Goal: Check status: Check status

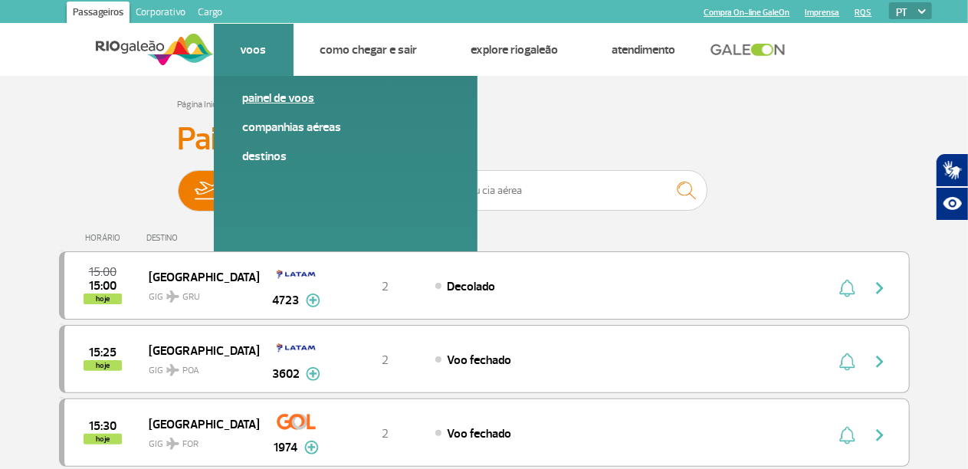
click at [271, 97] on link "Painel de voos" at bounding box center [345, 98] width 205 height 17
click at [296, 99] on link "Painel de voos" at bounding box center [345, 98] width 205 height 17
click at [251, 100] on link "Painel de voos" at bounding box center [345, 98] width 205 height 17
click at [261, 97] on link "Painel de voos" at bounding box center [345, 98] width 205 height 17
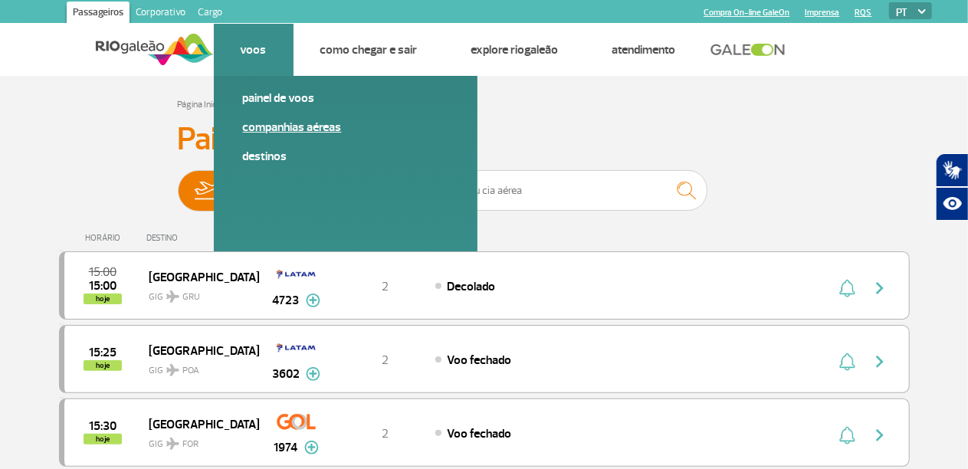
click at [262, 133] on link "Companhias Aéreas" at bounding box center [345, 127] width 205 height 17
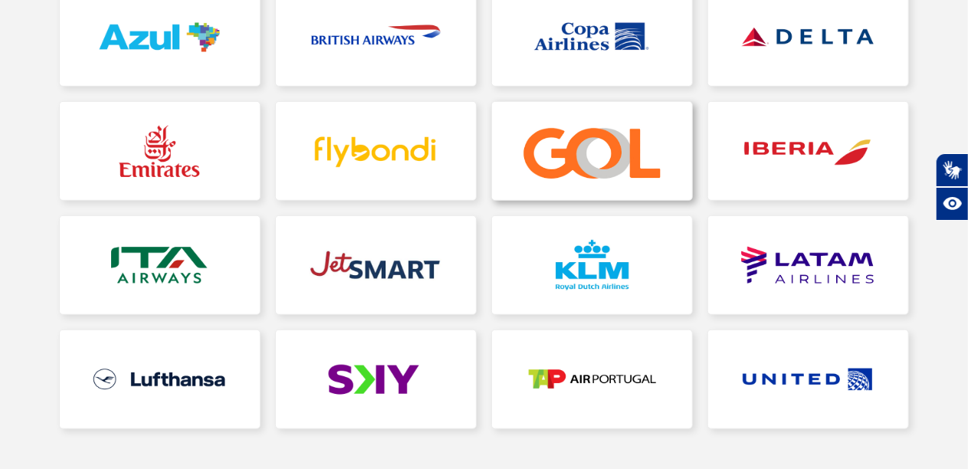
scroll to position [383, 0]
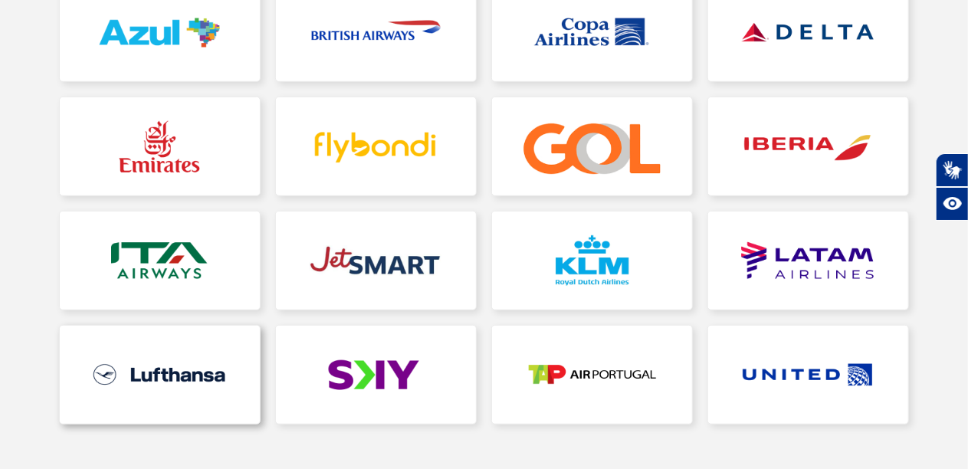
click at [190, 374] on link at bounding box center [160, 375] width 200 height 98
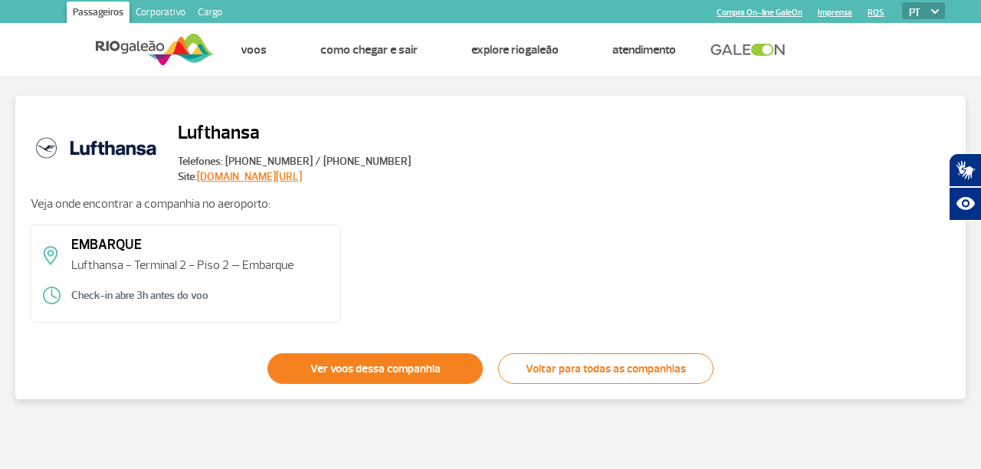
click at [353, 365] on link "Ver voos dessa companhia" at bounding box center [374, 368] width 215 height 31
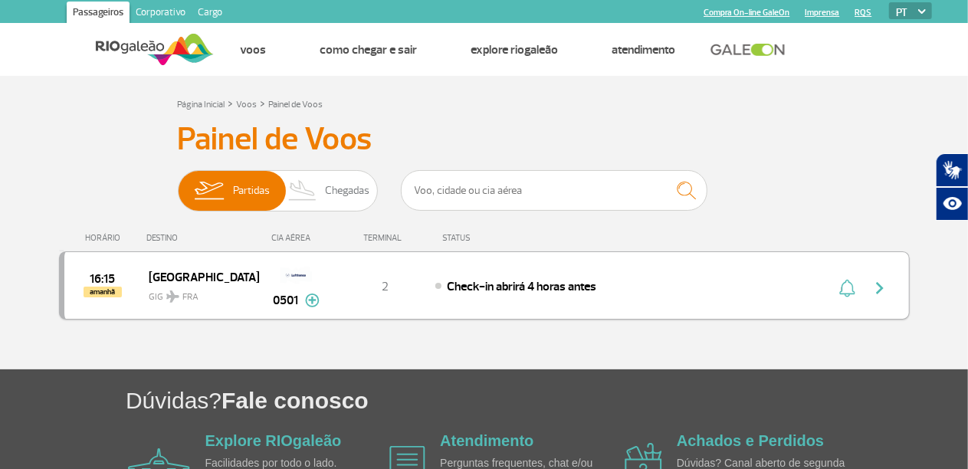
click at [878, 283] on img "button" at bounding box center [879, 288] width 18 height 18
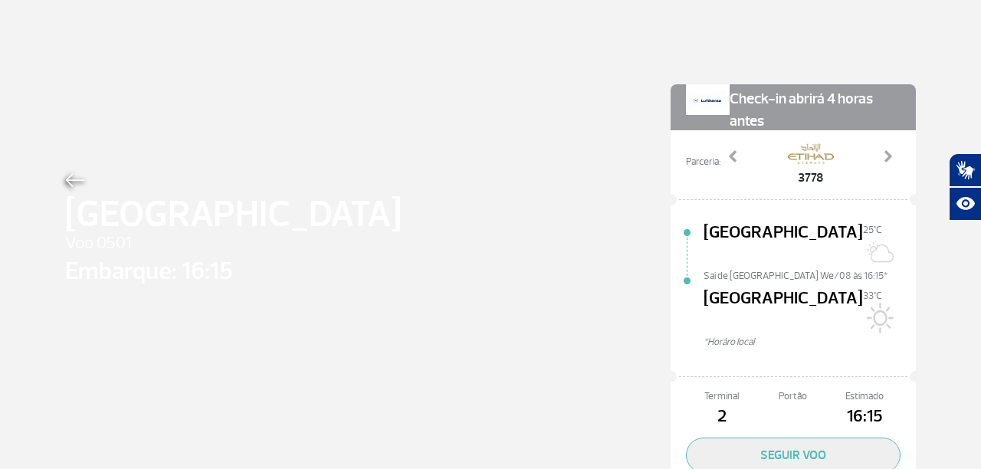
scroll to position [67, 0]
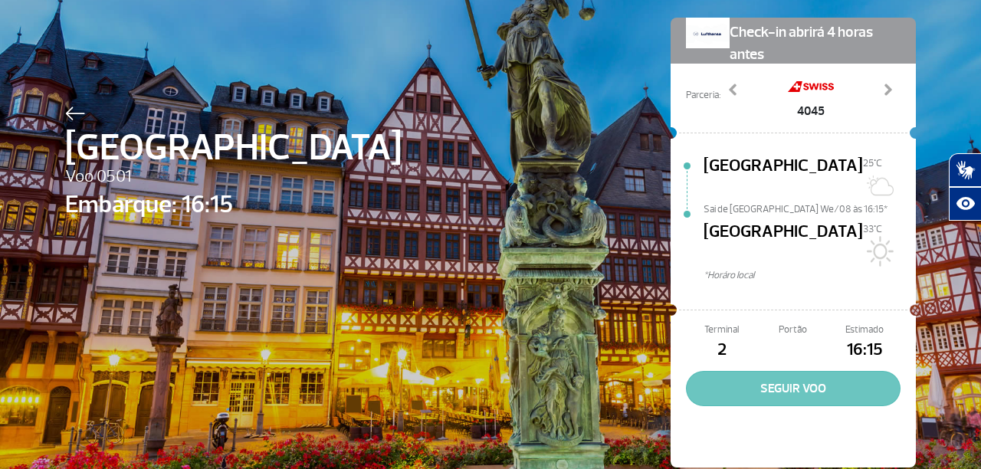
click at [792, 371] on button "SEGUIR VOO" at bounding box center [793, 388] width 215 height 35
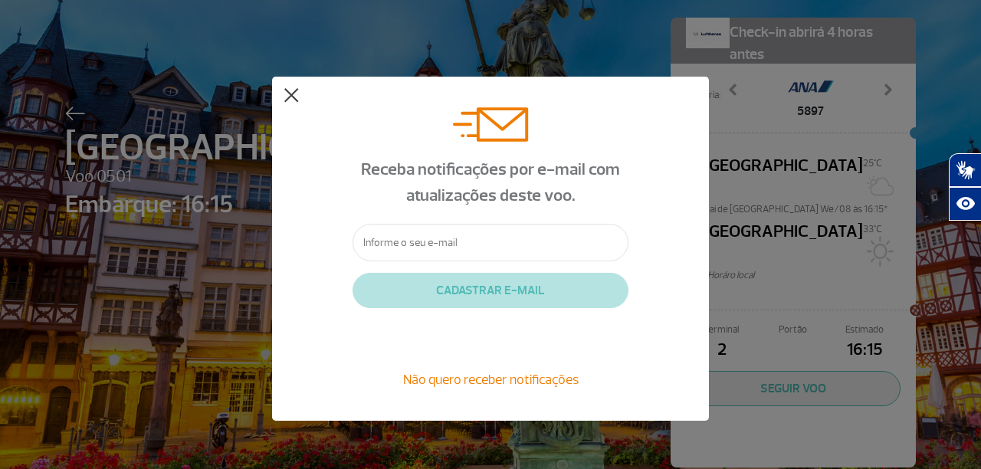
drag, startPoint x: 287, startPoint y: 95, endPoint x: 305, endPoint y: 115, distance: 27.1
click at [288, 100] on button at bounding box center [290, 95] width 15 height 15
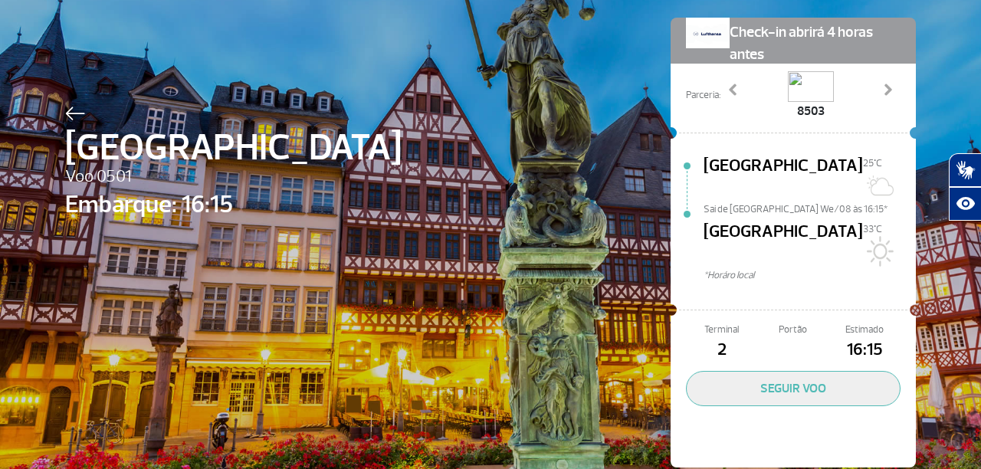
click at [735, 219] on span "[GEOGRAPHIC_DATA]" at bounding box center [782, 243] width 159 height 49
click at [781, 202] on span "Sai de [GEOGRAPHIC_DATA] We/08 às 16:15*" at bounding box center [809, 207] width 212 height 11
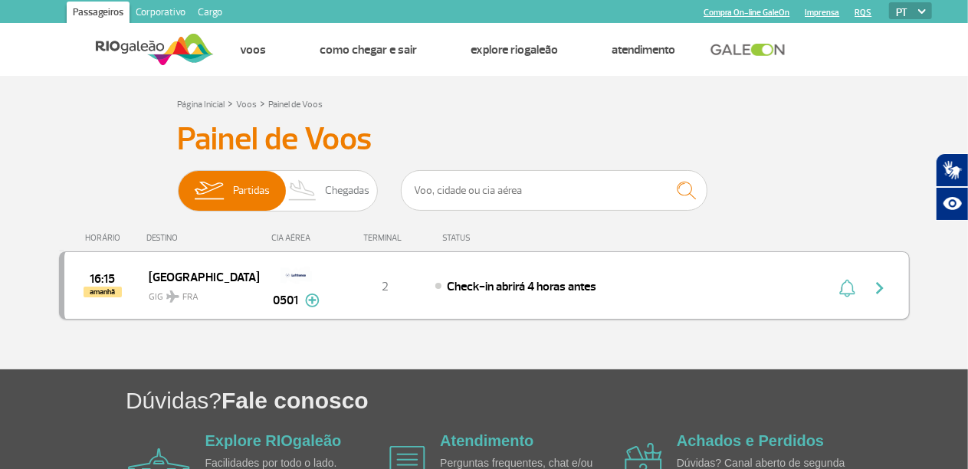
click at [169, 274] on span "[GEOGRAPHIC_DATA]" at bounding box center [198, 277] width 98 height 20
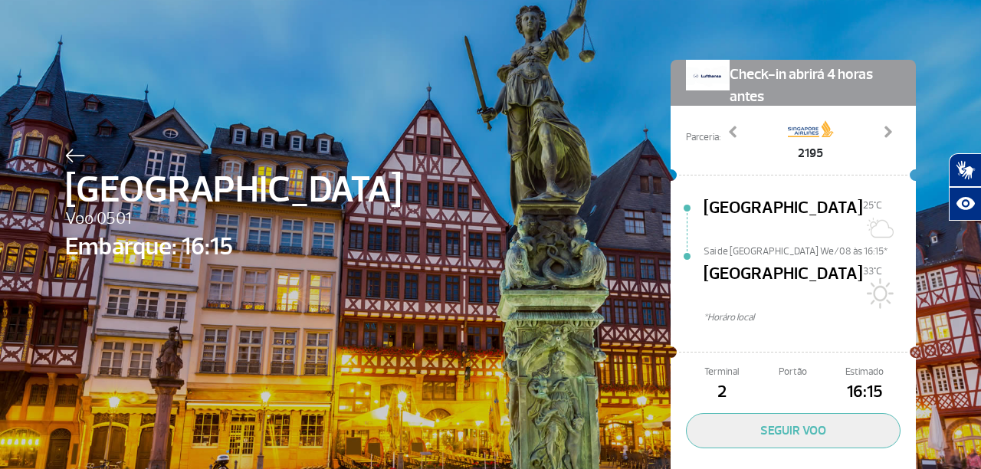
scroll to position [67, 0]
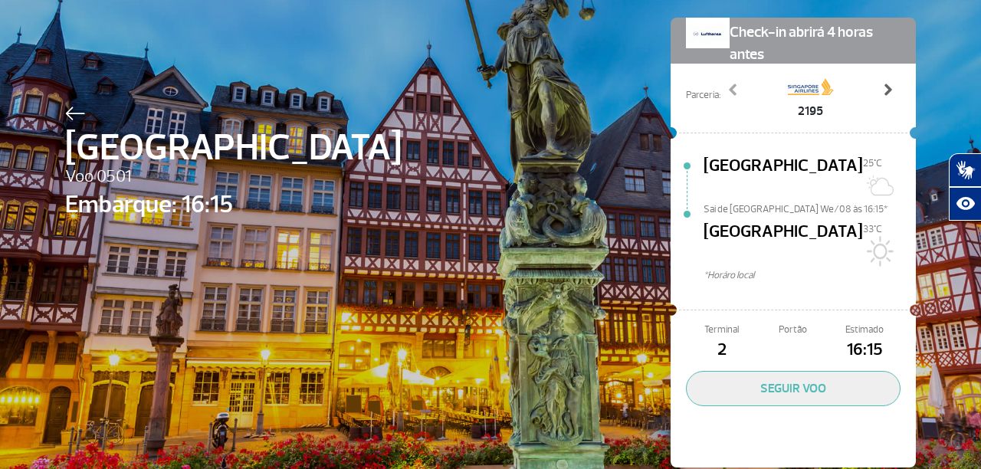
click at [880, 83] on span at bounding box center [886, 89] width 15 height 15
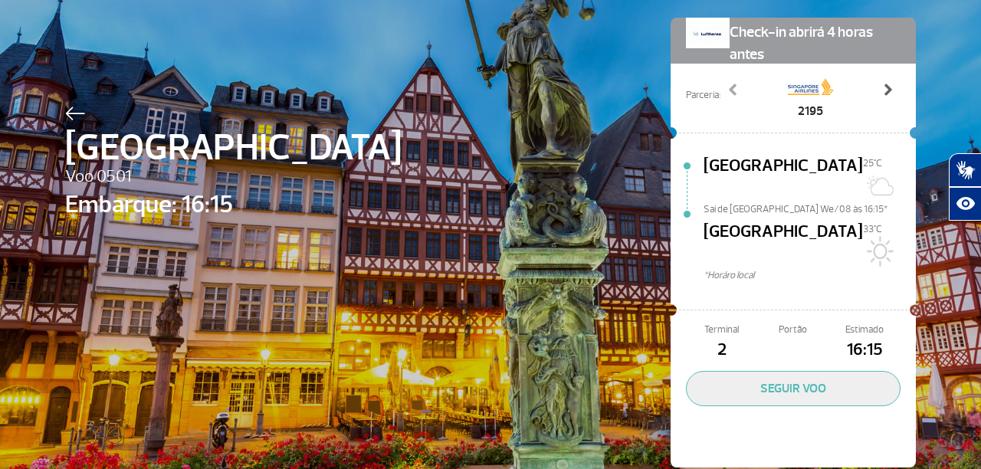
click at [880, 83] on span at bounding box center [886, 89] width 15 height 15
click at [879, 83] on span at bounding box center [886, 89] width 15 height 15
click at [100, 163] on span "[GEOGRAPHIC_DATA]" at bounding box center [233, 147] width 336 height 55
